Goal: Task Accomplishment & Management: Use online tool/utility

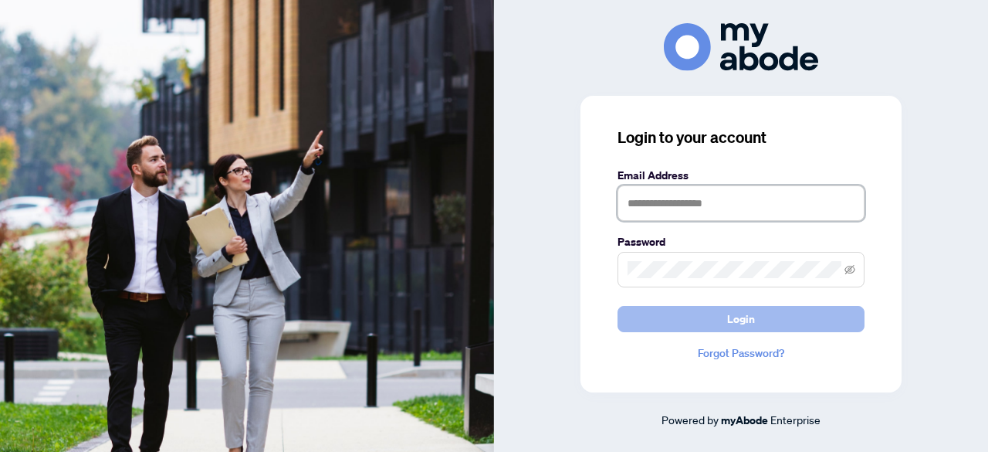
type input "**********"
click at [764, 311] on button "Login" at bounding box center [741, 319] width 247 height 26
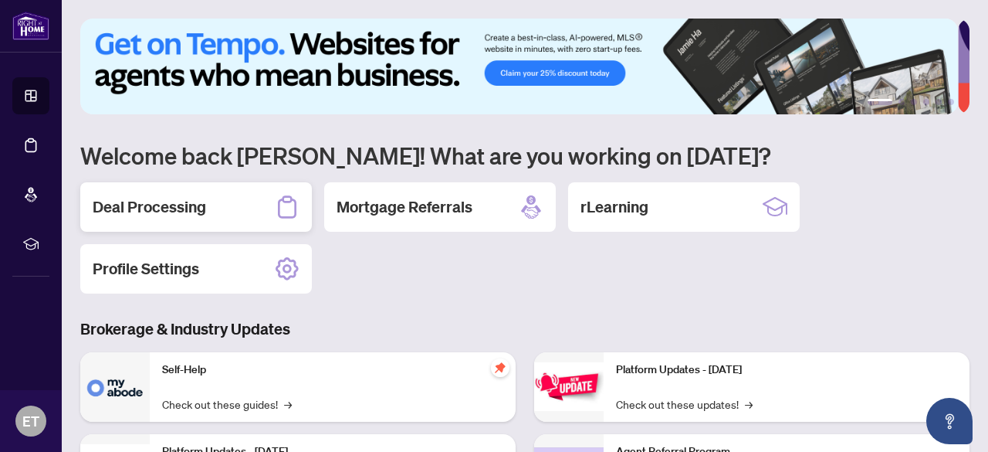
click at [198, 210] on h2 "Deal Processing" at bounding box center [150, 207] width 114 height 22
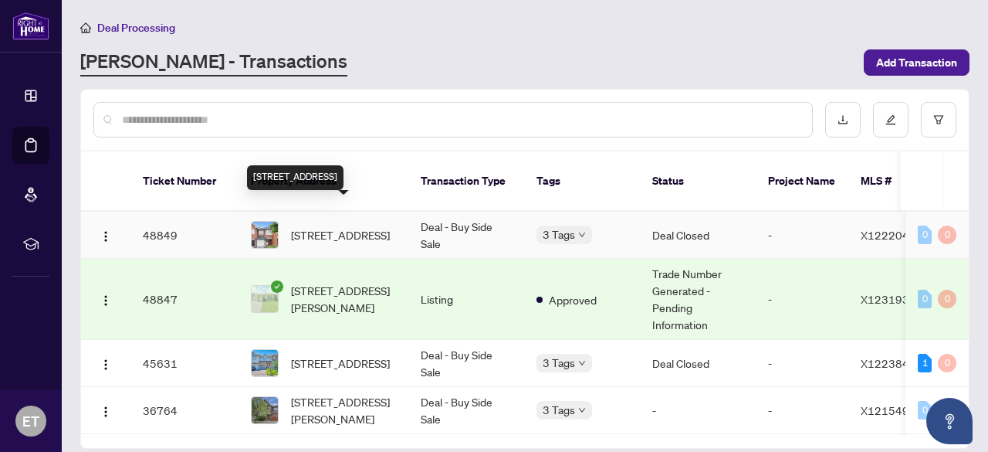
click at [346, 226] on span "[STREET_ADDRESS]" at bounding box center [340, 234] width 99 height 17
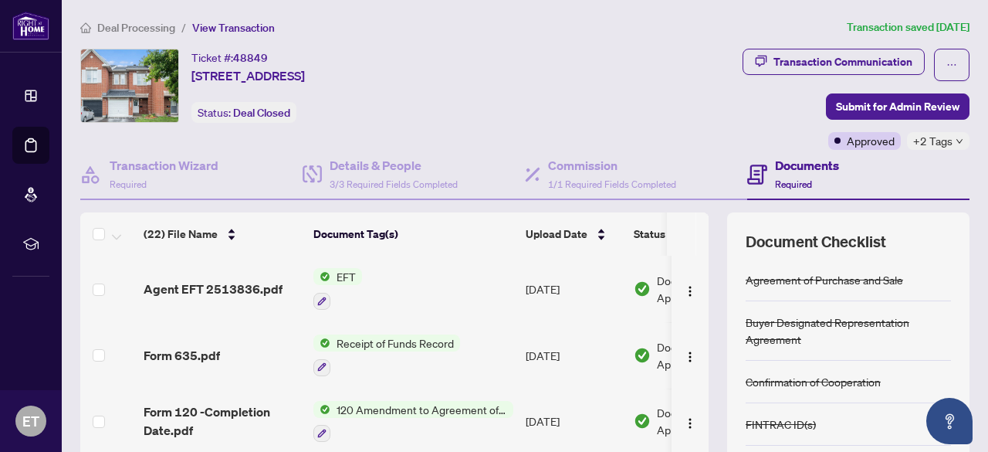
click at [356, 272] on span "EFT" at bounding box center [347, 276] width 32 height 17
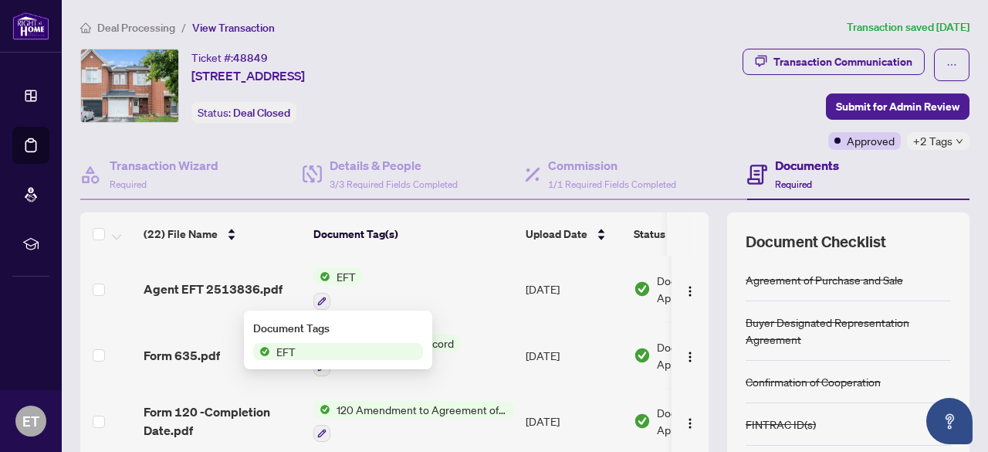
click at [299, 348] on span "EFT" at bounding box center [286, 351] width 32 height 17
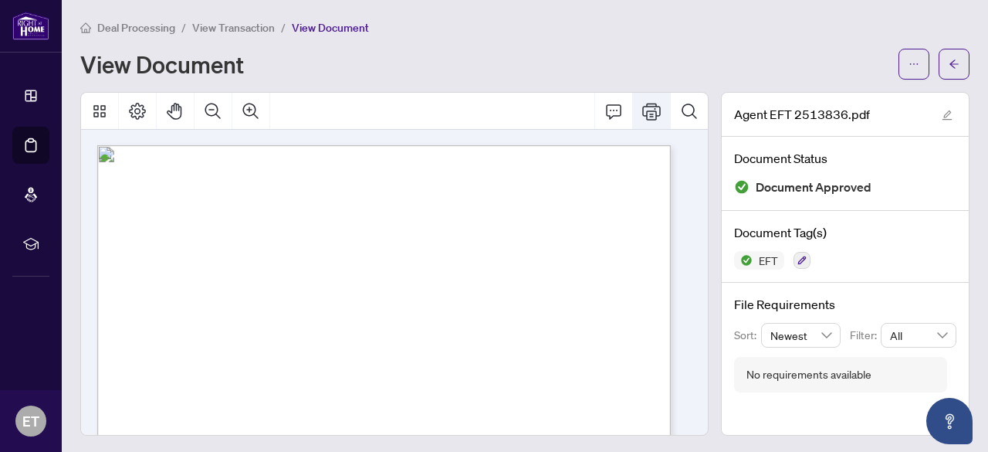
click at [643, 107] on icon "Print" at bounding box center [652, 111] width 19 height 19
